Goal: Information Seeking & Learning: Learn about a topic

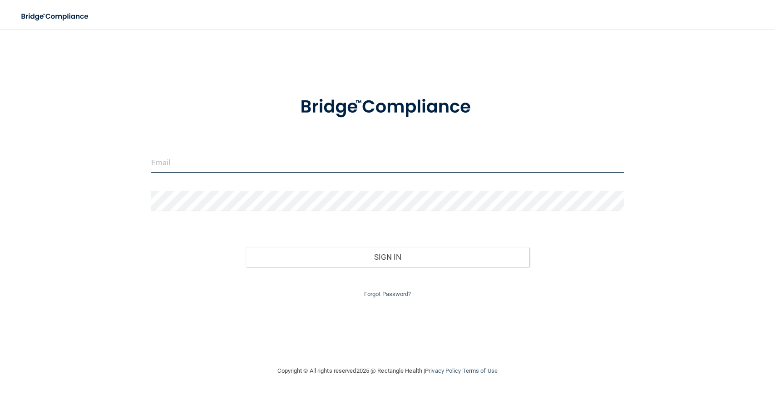
click at [184, 168] on input "email" at bounding box center [387, 163] width 473 height 20
type input "[PERSON_NAME][EMAIL_ADDRESS][DOMAIN_NAME]"
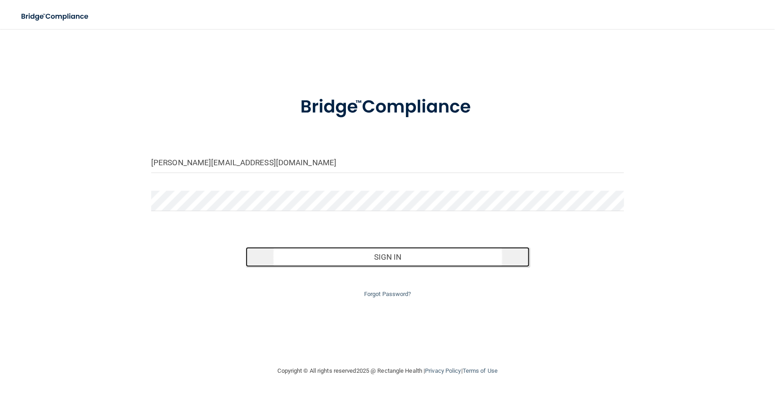
click at [360, 253] on button "Sign In" at bounding box center [388, 257] width 284 height 20
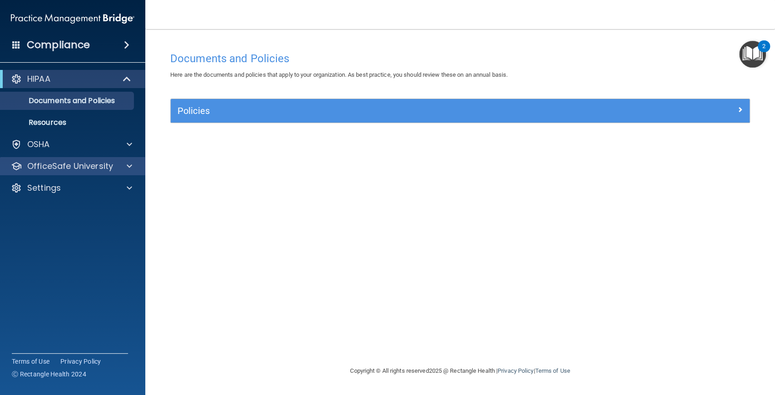
click at [99, 172] on div "OfficeSafe University" at bounding box center [73, 166] width 146 height 18
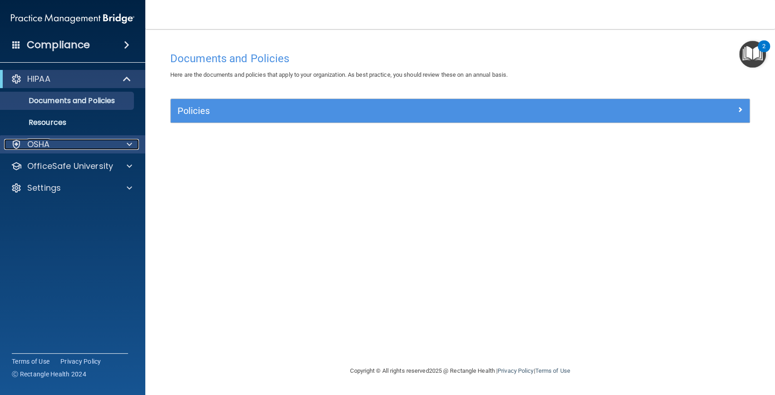
click at [127, 140] on span at bounding box center [129, 144] width 5 height 11
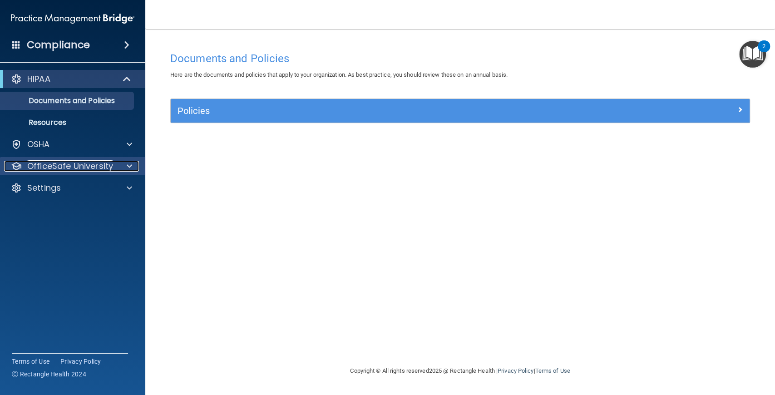
click at [130, 167] on span at bounding box center [129, 166] width 5 height 11
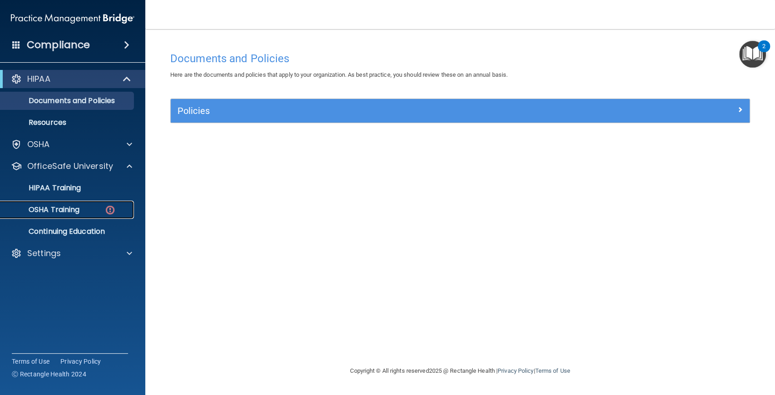
click at [75, 212] on p "OSHA Training" at bounding box center [43, 209] width 74 height 9
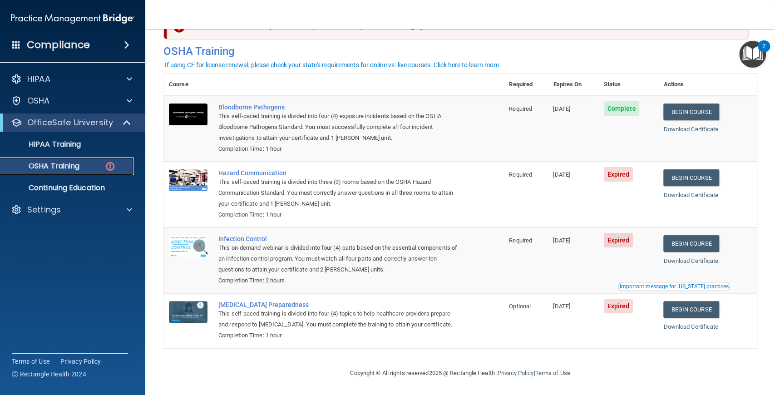
scroll to position [2, 0]
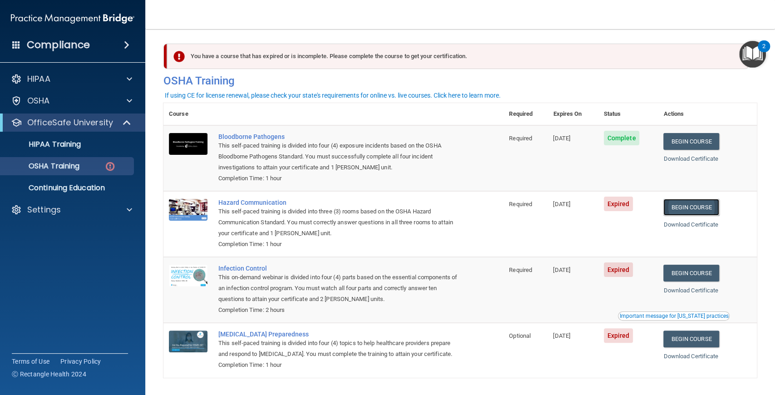
click at [700, 201] on link "Begin Course" at bounding box center [690, 207] width 55 height 17
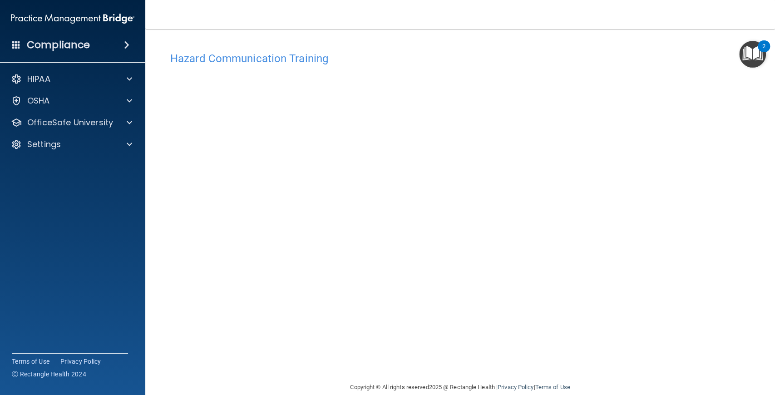
scroll to position [14, 0]
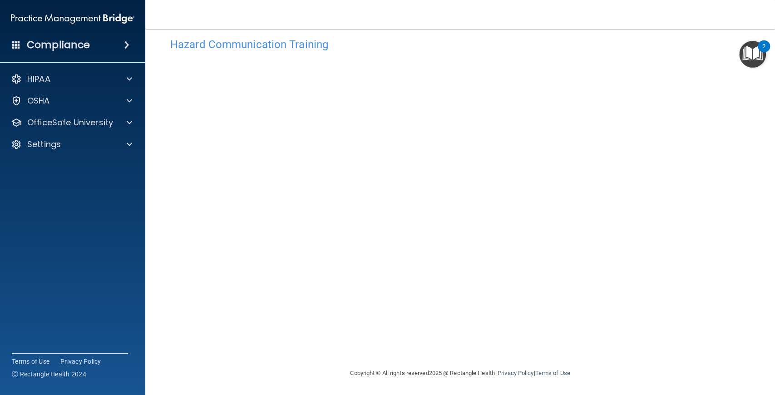
click at [652, 255] on div "Hazard Communication Training This course doesn’t expire until 04/18/2025. Are …" at bounding box center [459, 200] width 593 height 335
click at [128, 103] on span at bounding box center [129, 100] width 5 height 11
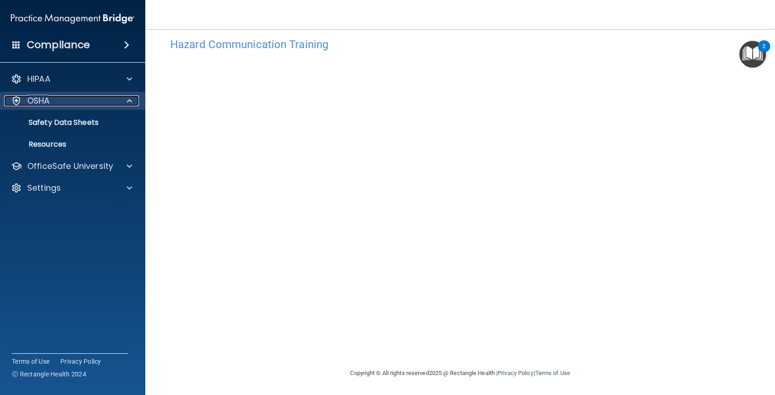
click at [128, 103] on span at bounding box center [129, 100] width 5 height 11
